Goal: Navigation & Orientation: Understand site structure

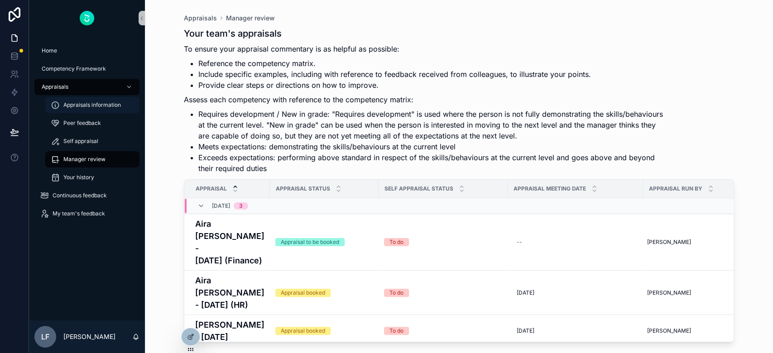
click at [82, 99] on div "Appraisals information" at bounding box center [92, 105] width 83 height 14
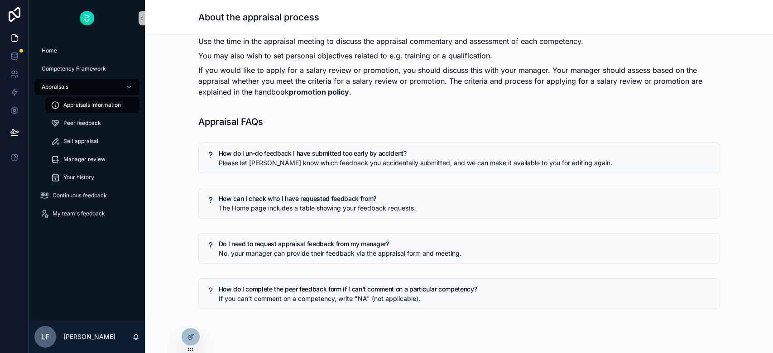
scroll to position [480, 0]
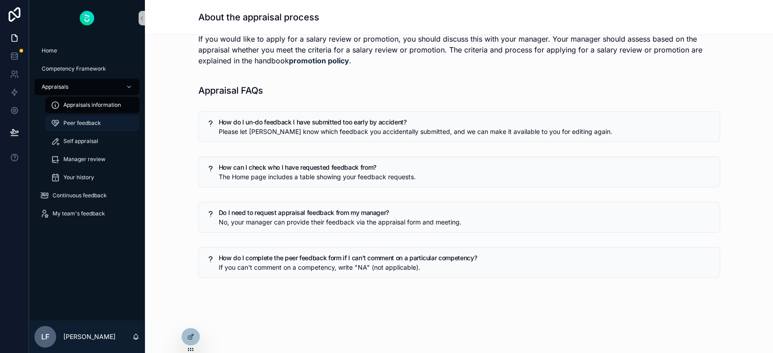
click at [72, 120] on span "Peer feedback" at bounding box center [82, 123] width 38 height 7
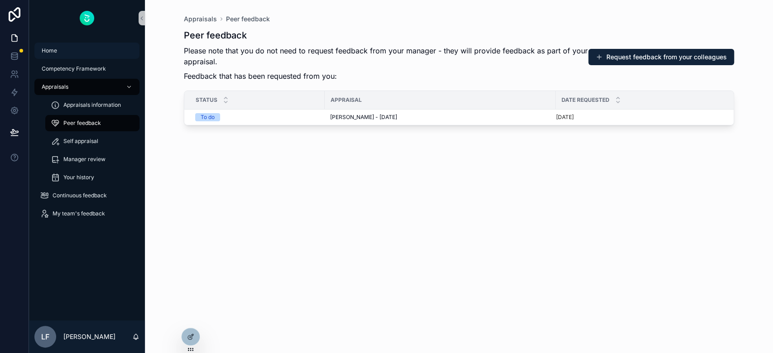
click at [91, 44] on div "Home" at bounding box center [87, 50] width 94 height 14
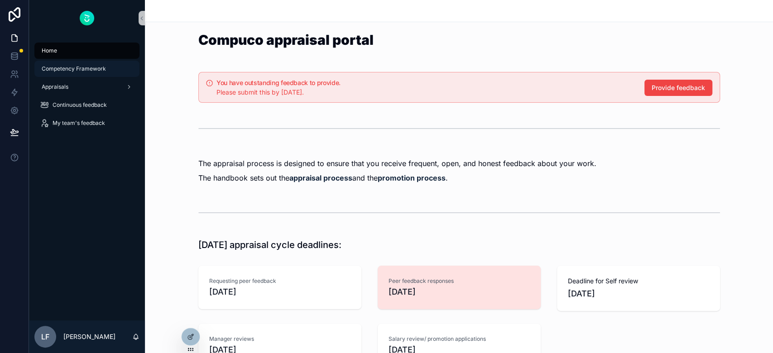
click at [77, 70] on span "Competency Framework" at bounding box center [74, 68] width 64 height 7
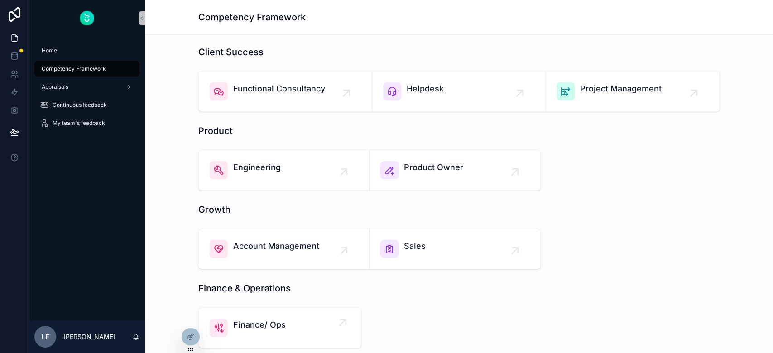
click at [299, 328] on div "Finance/ Ops" at bounding box center [280, 328] width 140 height 18
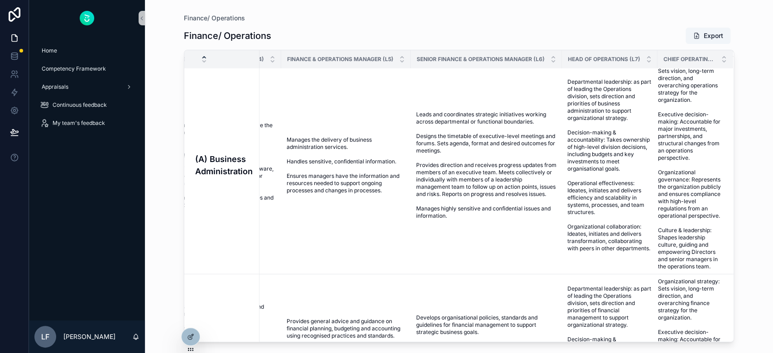
scroll to position [0, 506]
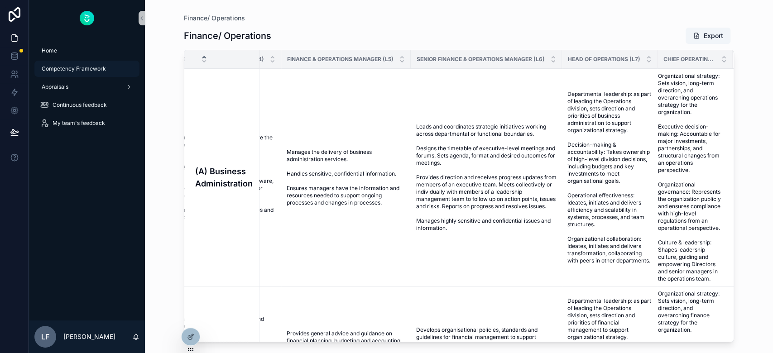
click at [82, 71] on span "Competency Framework" at bounding box center [74, 68] width 64 height 7
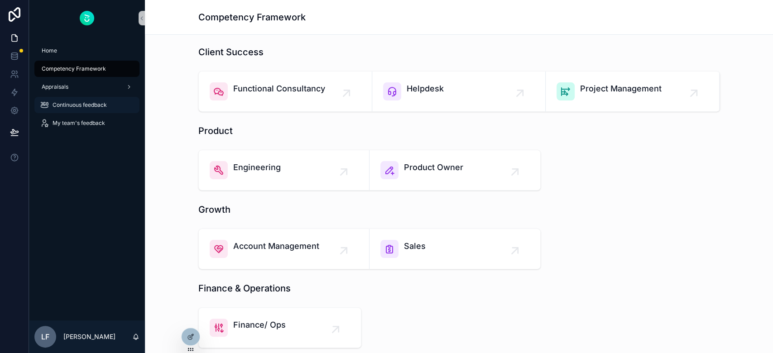
click at [75, 109] on div "Continuous feedback" at bounding box center [87, 105] width 94 height 14
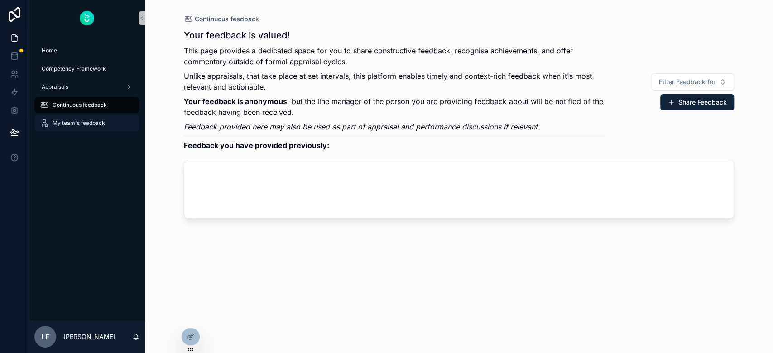
click at [70, 122] on span "My team's feedback" at bounding box center [79, 123] width 53 height 7
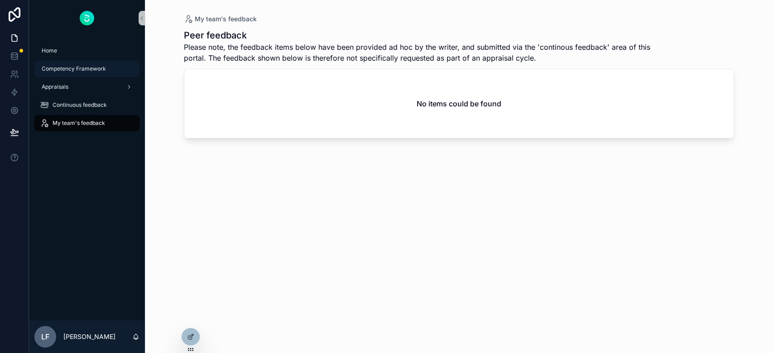
click at [67, 66] on span "Competency Framework" at bounding box center [74, 68] width 64 height 7
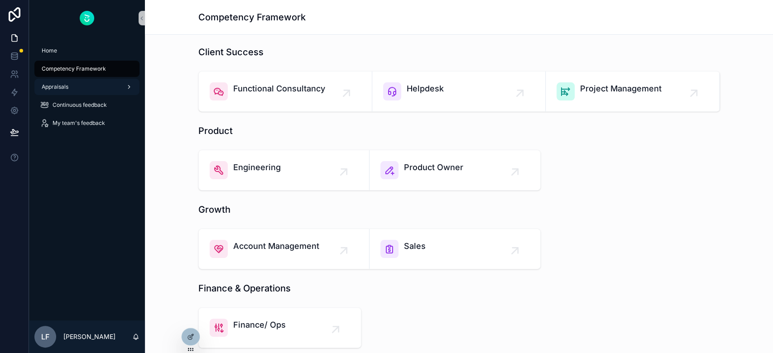
click at [52, 85] on span "Appraisals" at bounding box center [55, 86] width 27 height 7
